Goal: Information Seeking & Learning: Learn about a topic

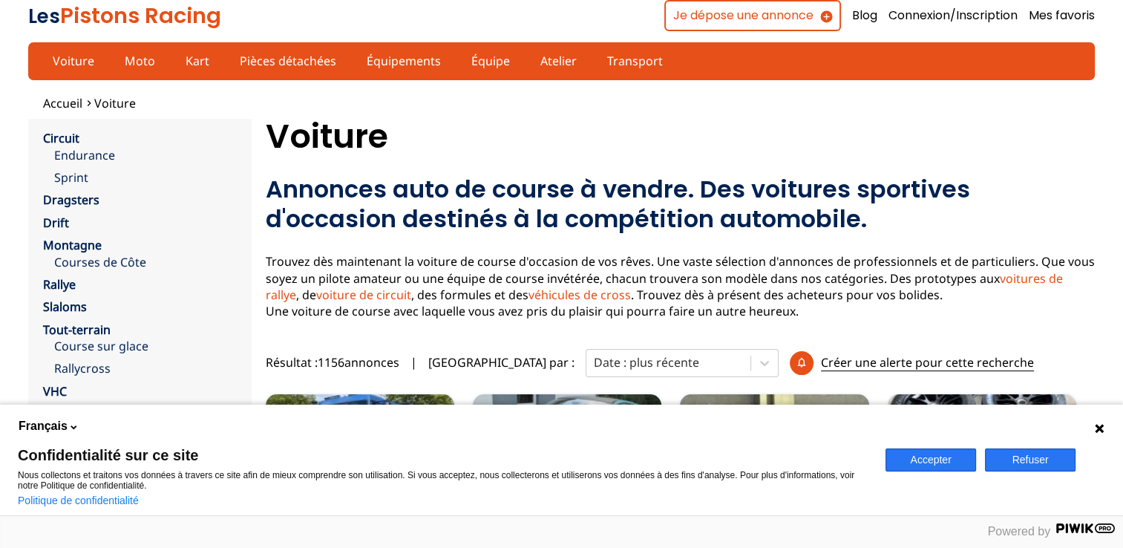
click at [1099, 427] on icon at bounding box center [1099, 428] width 9 height 9
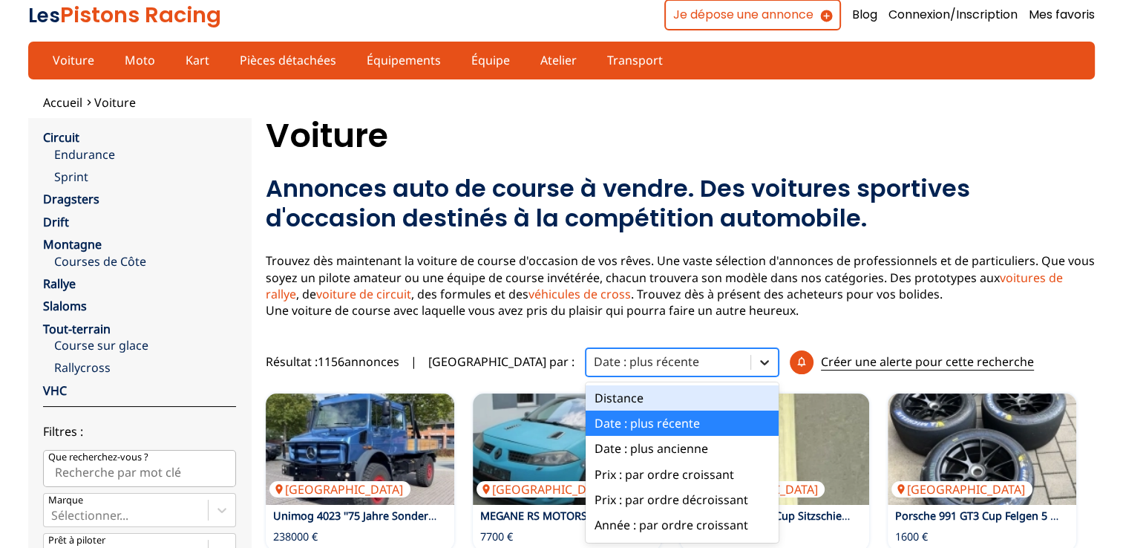
scroll to position [24, 0]
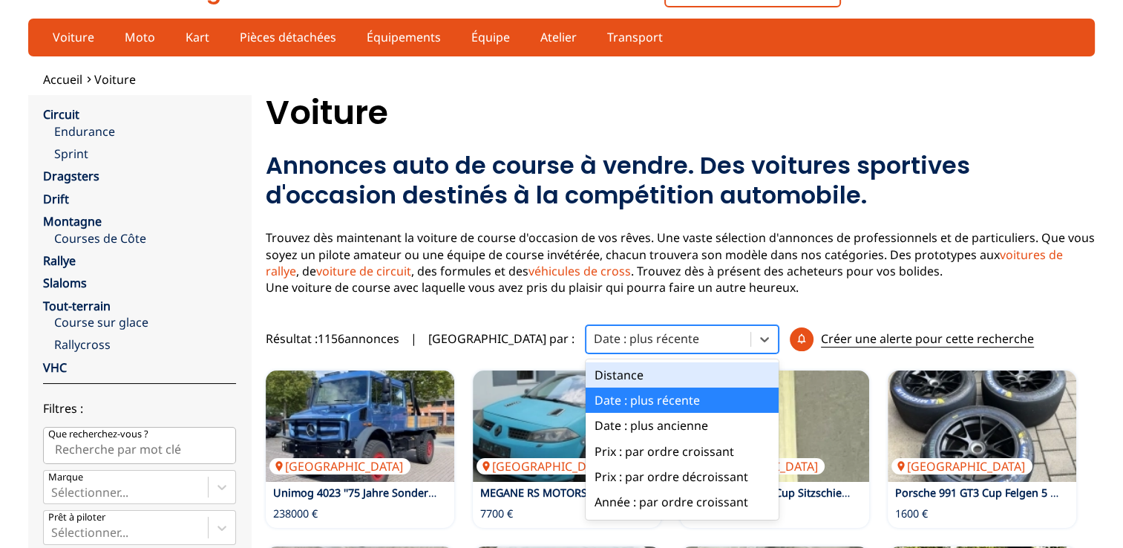
drag, startPoint x: 668, startPoint y: 368, endPoint x: 469, endPoint y: 171, distance: 280.3
click at [469, 171] on h2 "Annonces auto de course à vendre. Des voitures sportives d'occasion destinés à …" at bounding box center [680, 180] width 829 height 59
click at [630, 344] on div at bounding box center [668, 338] width 149 height 16
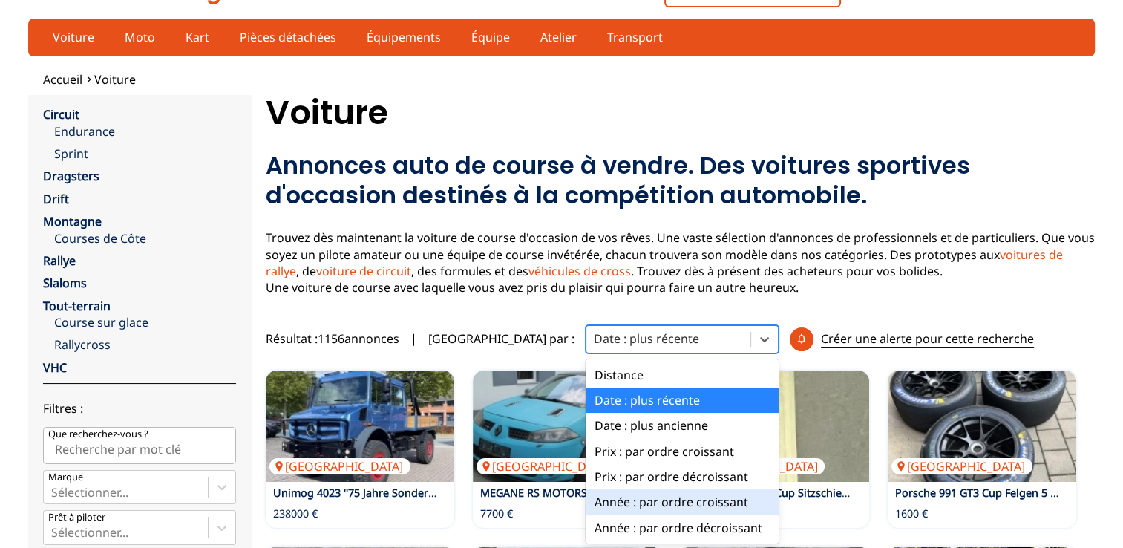
click at [606, 503] on div "Année : par ordre croissant" at bounding box center [682, 501] width 193 height 25
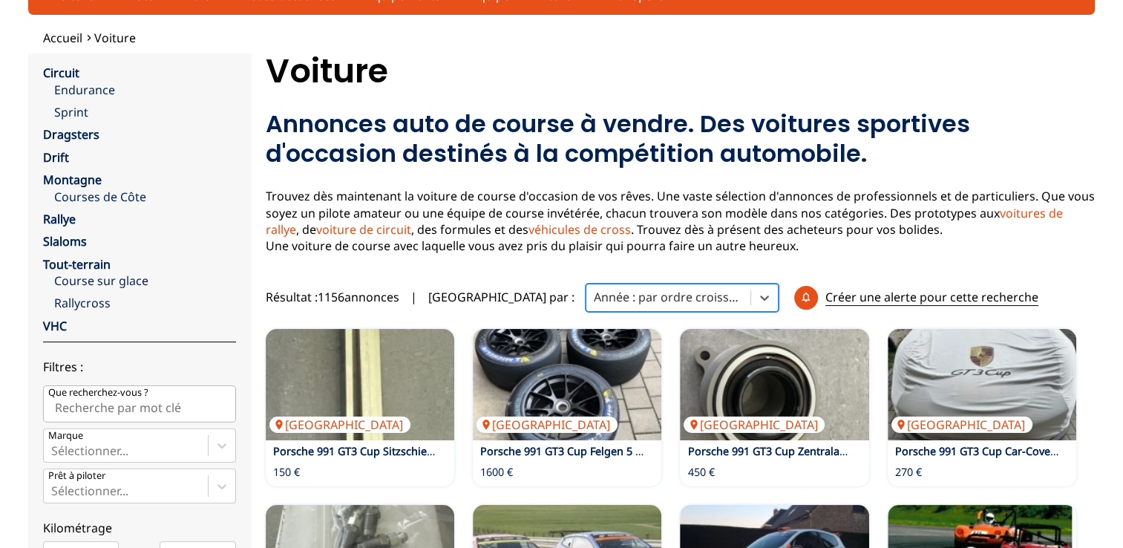
scroll to position [65, 0]
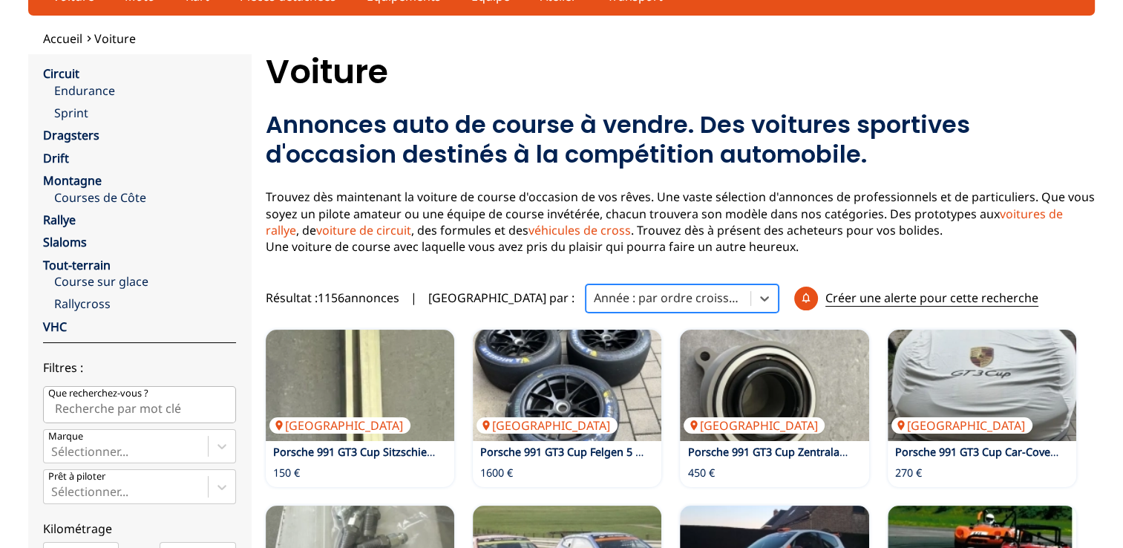
click at [607, 292] on div at bounding box center [668, 297] width 149 height 16
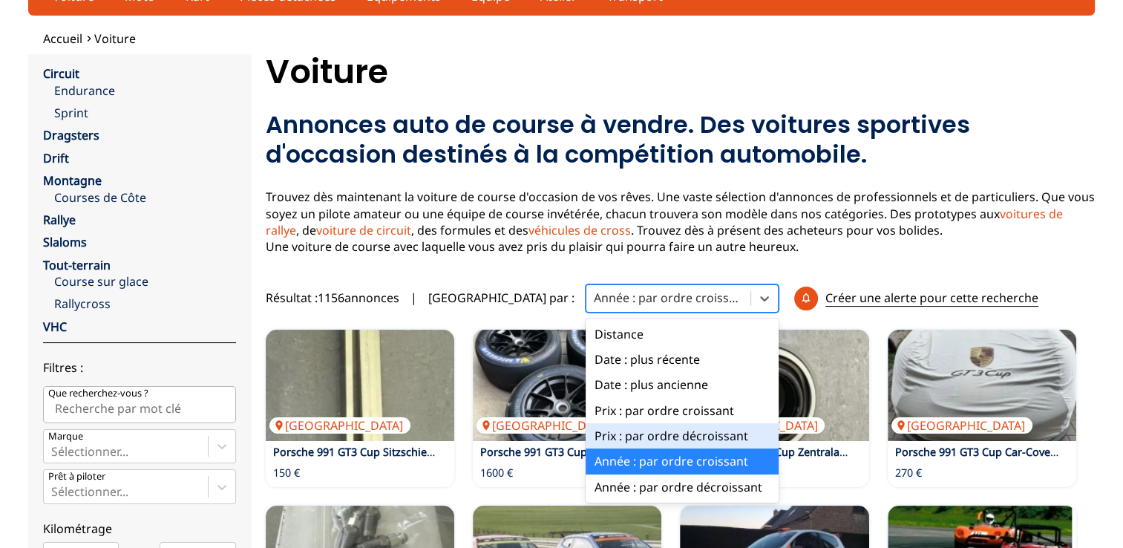
click at [603, 436] on div "Prix : par ordre décroissant" at bounding box center [682, 435] width 193 height 25
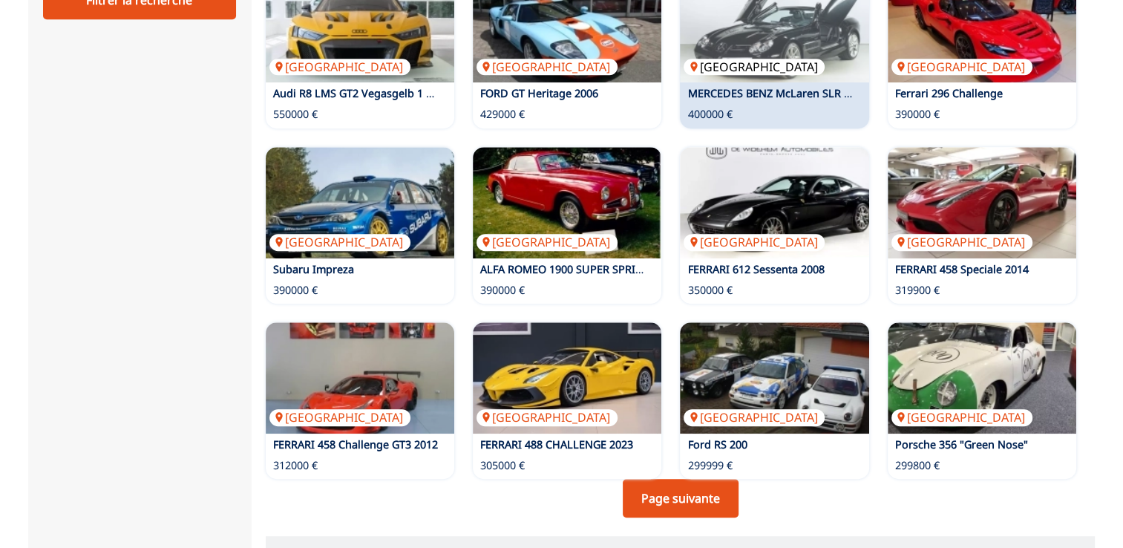
scroll to position [862, 0]
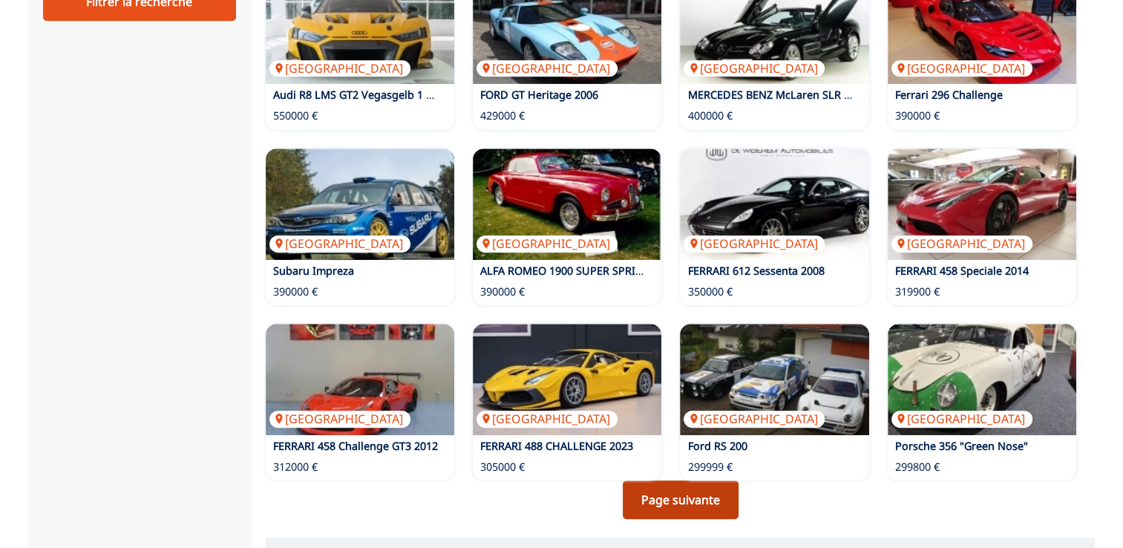
click at [686, 497] on link "Page suivante" at bounding box center [681, 499] width 116 height 39
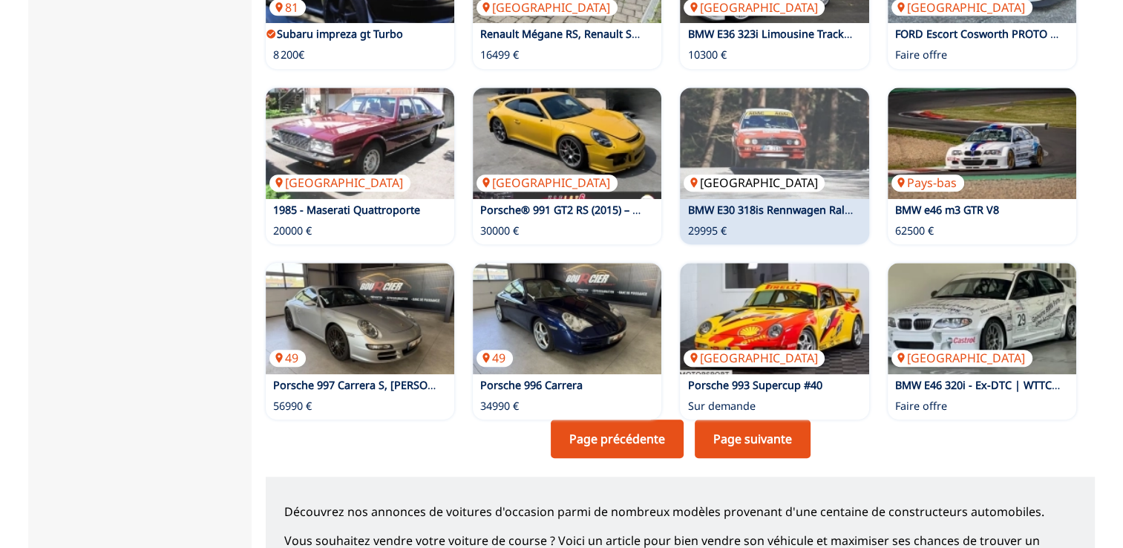
scroll to position [925, 0]
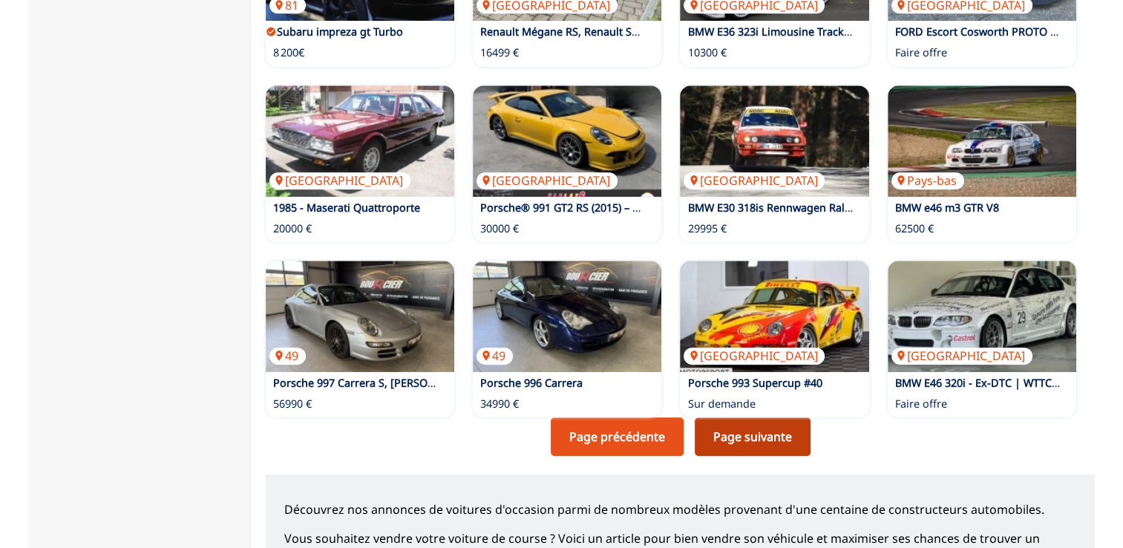
click at [783, 429] on link "Page suivante" at bounding box center [753, 436] width 116 height 39
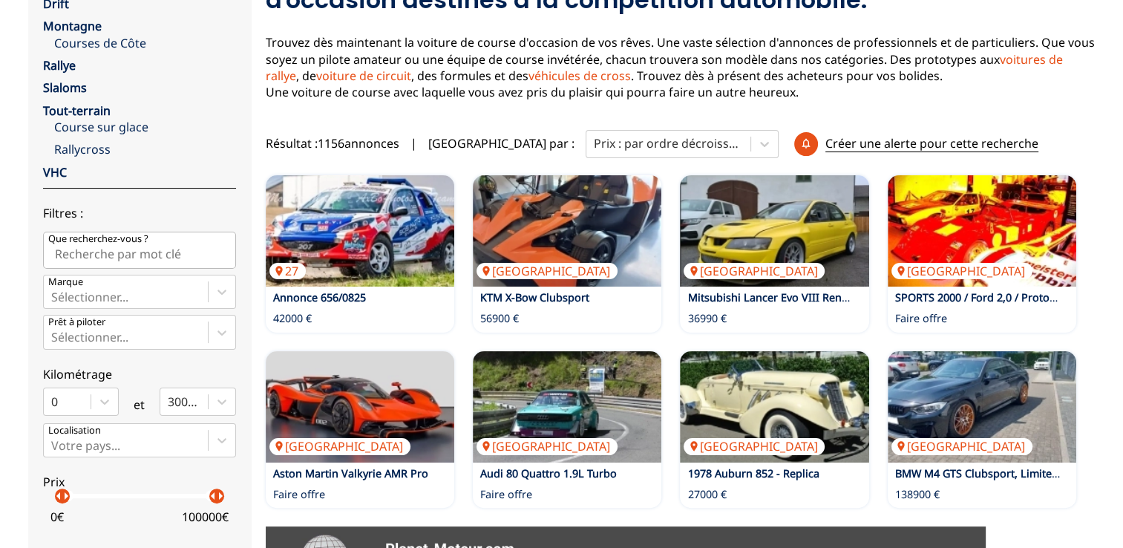
scroll to position [221, 0]
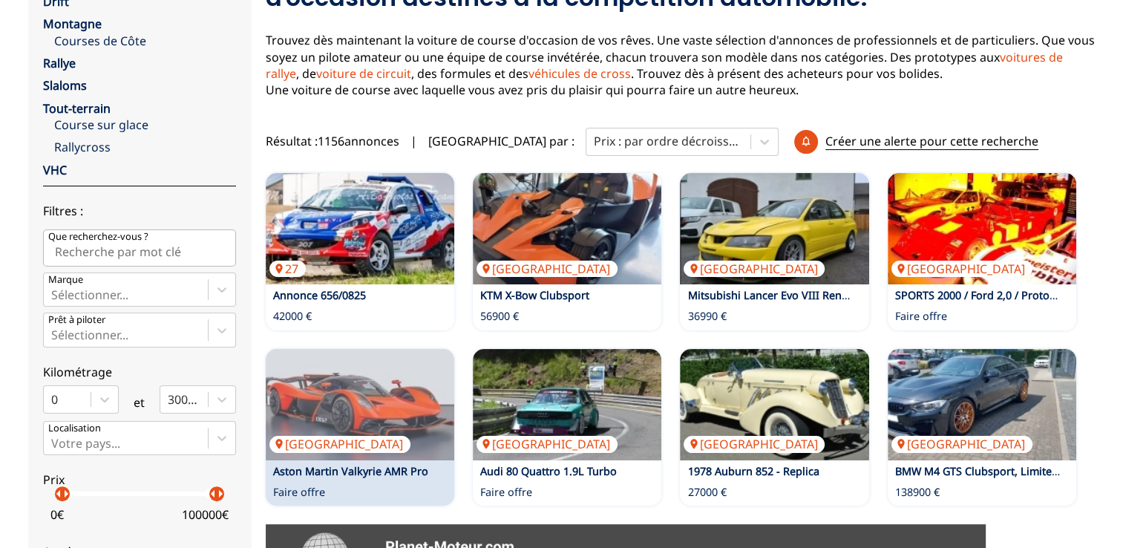
click at [416, 466] on link "Aston Martin Valkyrie AMR Pro" at bounding box center [350, 471] width 155 height 14
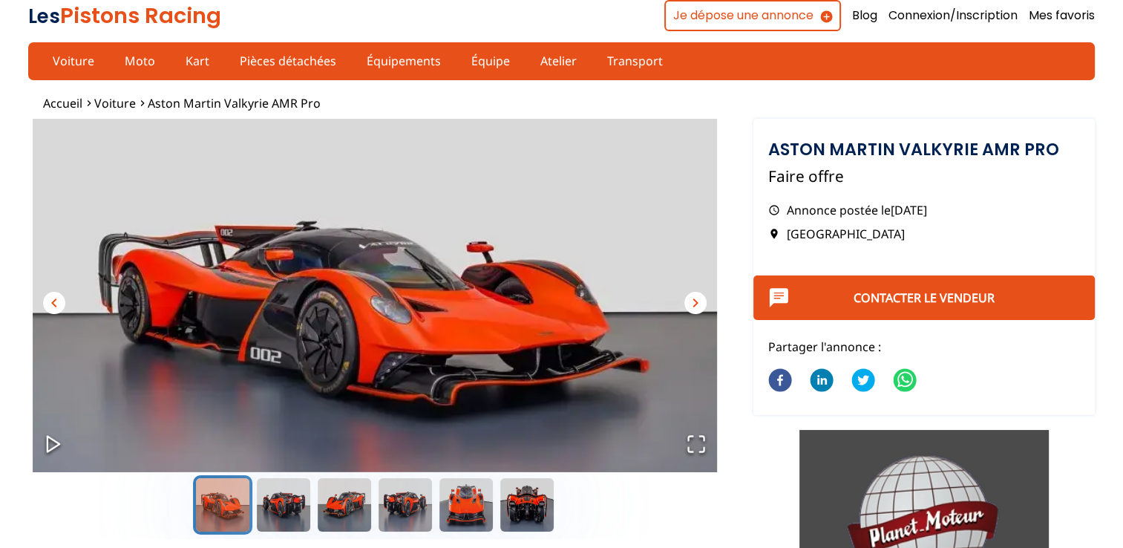
click at [704, 313] on img "Go to Slide 1" at bounding box center [374, 311] width 693 height 385
click at [701, 306] on span "chevron_right" at bounding box center [696, 303] width 18 height 18
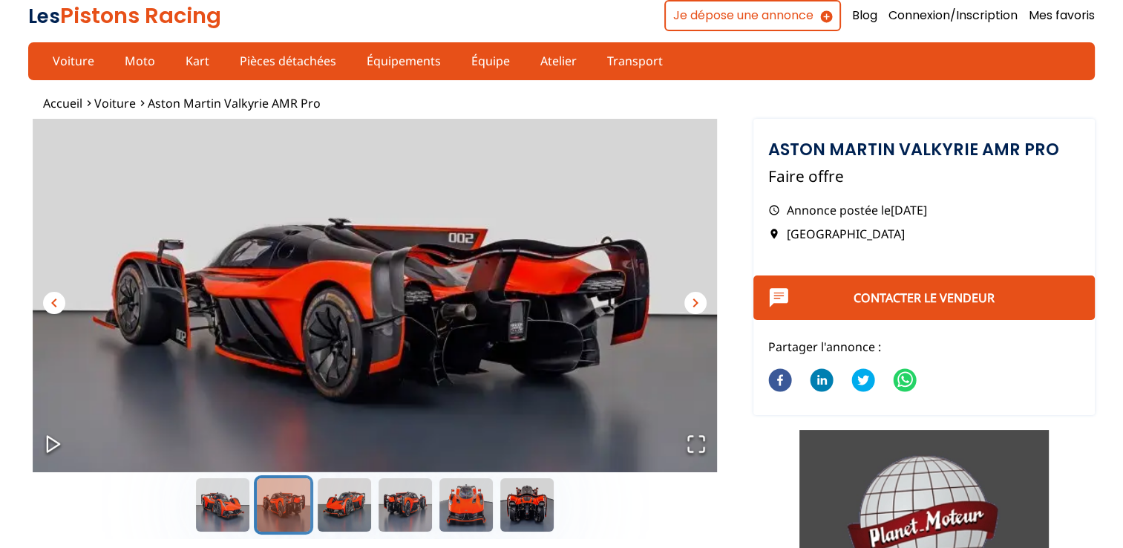
click at [701, 306] on span "chevron_right" at bounding box center [696, 303] width 18 height 18
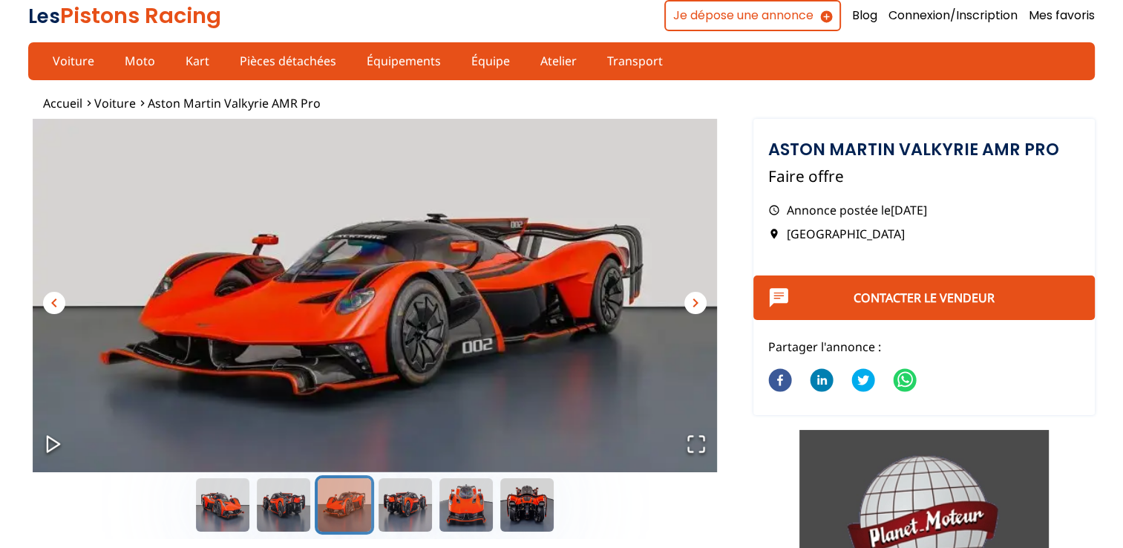
click at [701, 306] on span "chevron_right" at bounding box center [696, 303] width 18 height 18
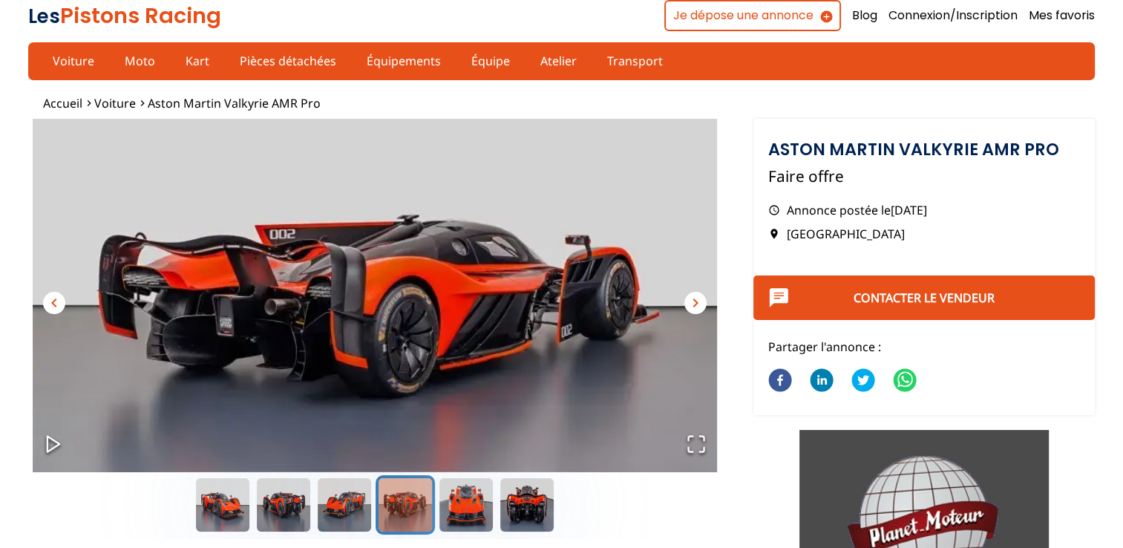
click at [701, 306] on span "chevron_right" at bounding box center [696, 303] width 18 height 18
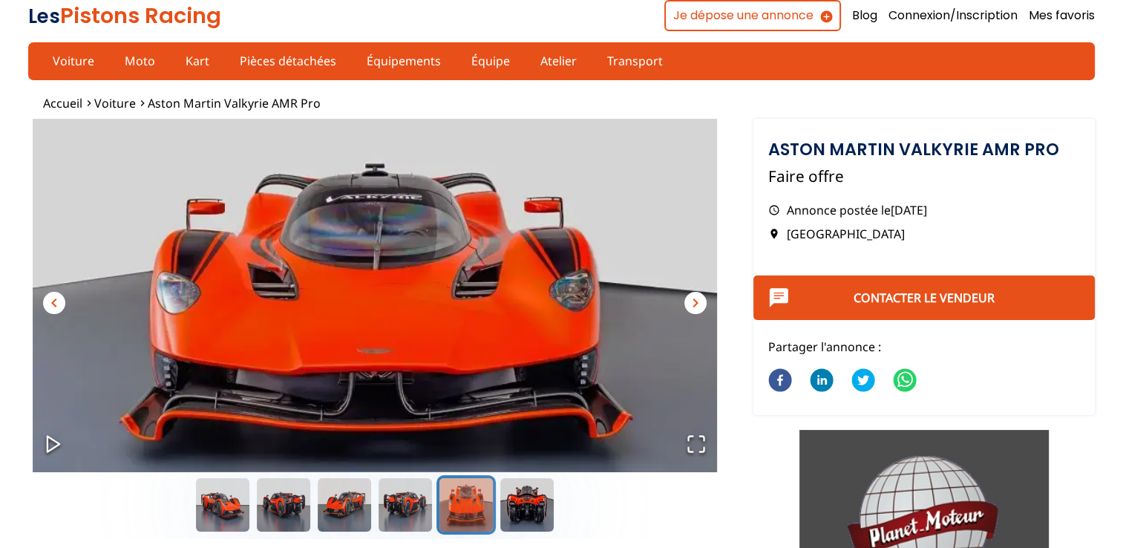
click at [701, 306] on span "chevron_right" at bounding box center [696, 303] width 18 height 18
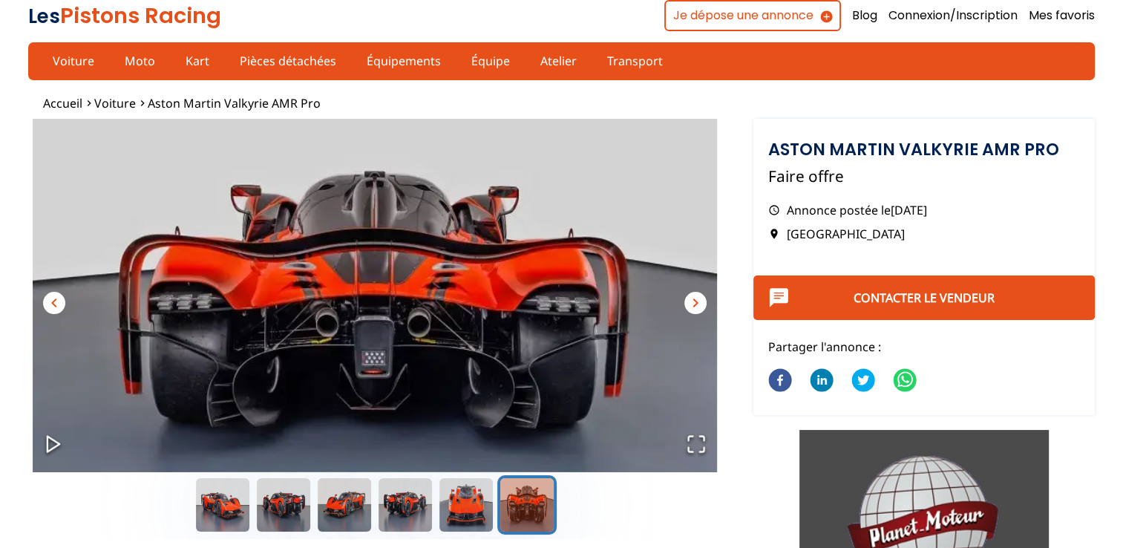
click at [701, 306] on span "chevron_right" at bounding box center [696, 303] width 18 height 18
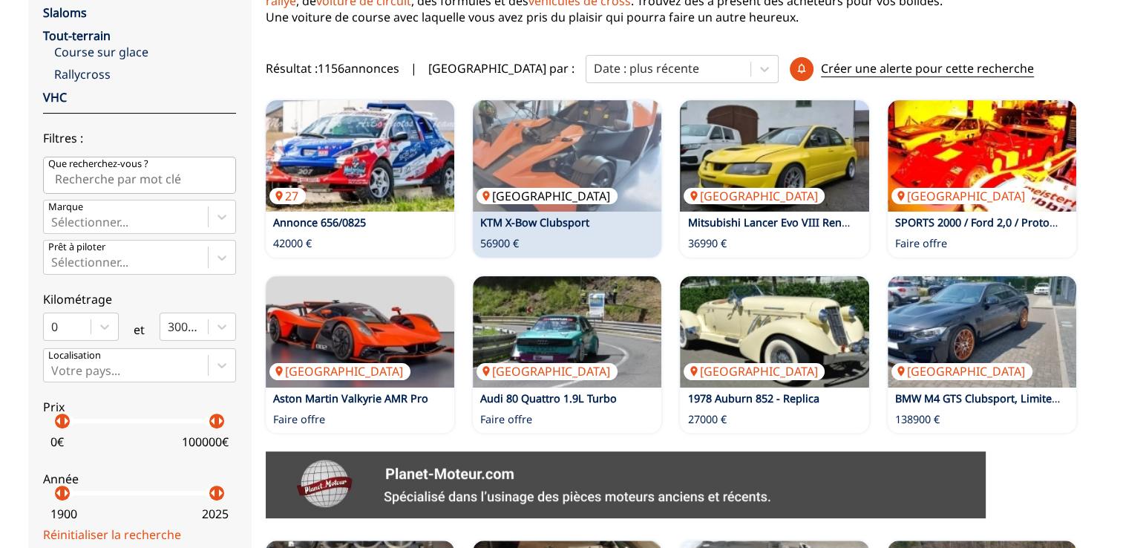
scroll to position [278, 0]
